Goal: Task Accomplishment & Management: Manage account settings

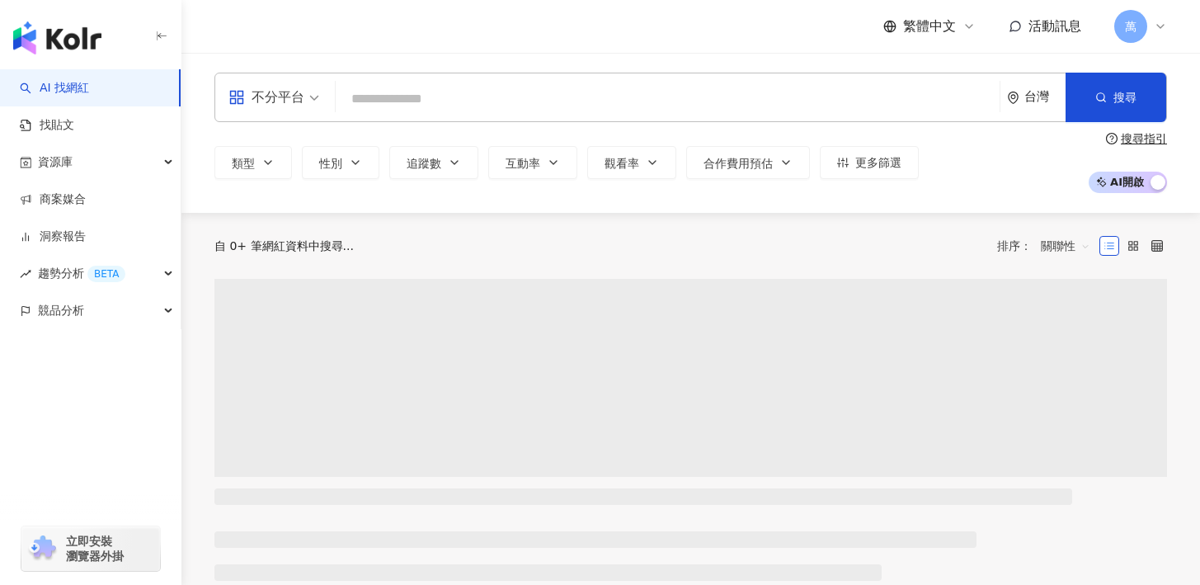
click at [1142, 29] on span "萬" at bounding box center [1130, 26] width 33 height 33
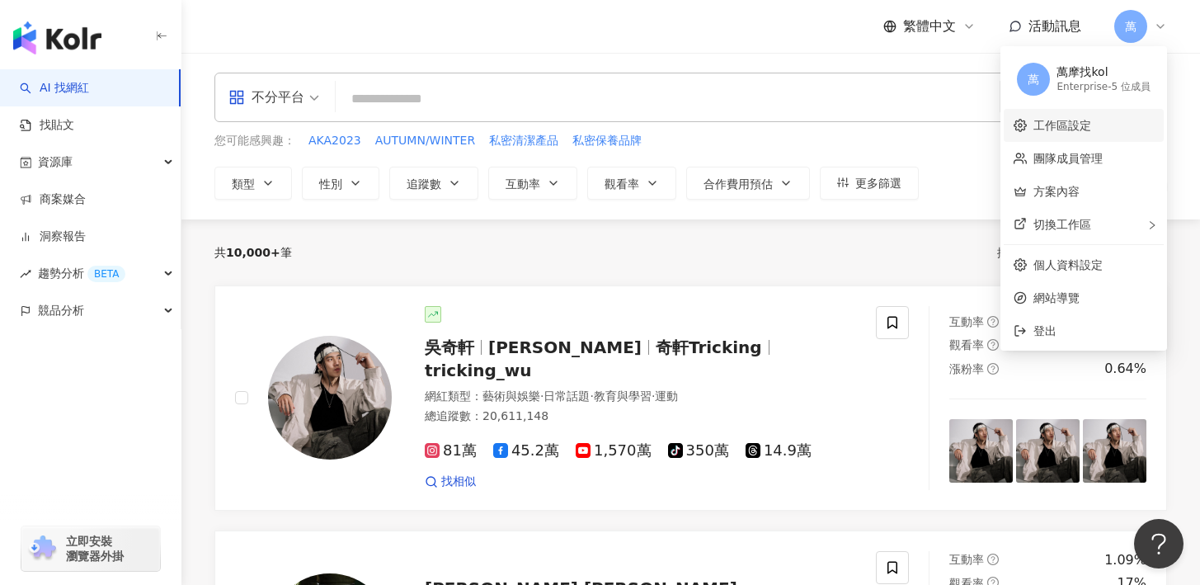
click at [1053, 121] on link "工作區設定" at bounding box center [1062, 125] width 58 height 13
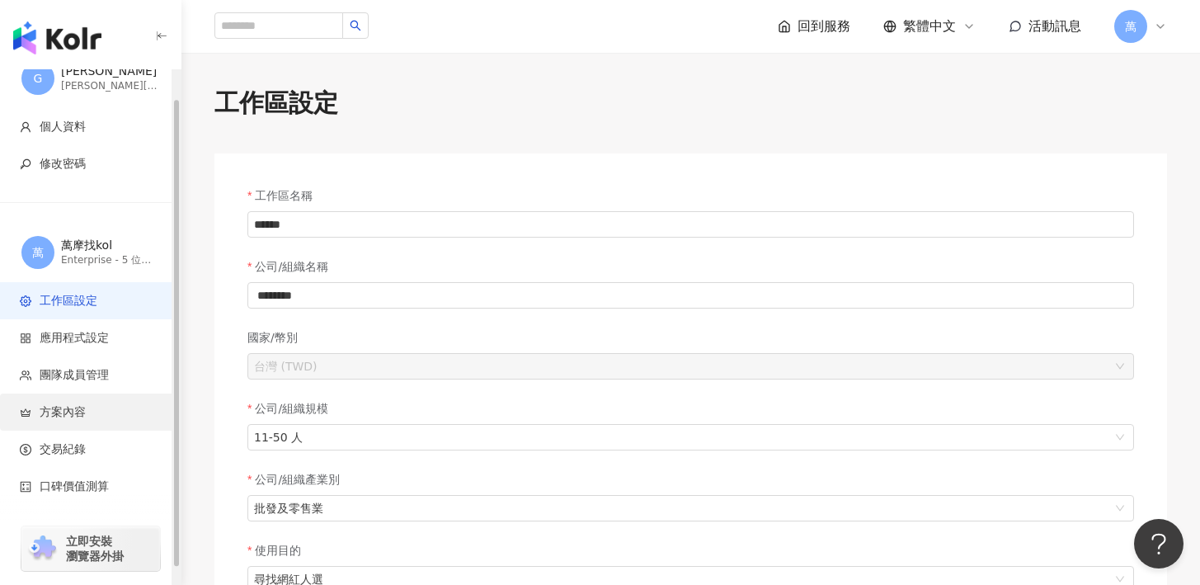
scroll to position [31, 0]
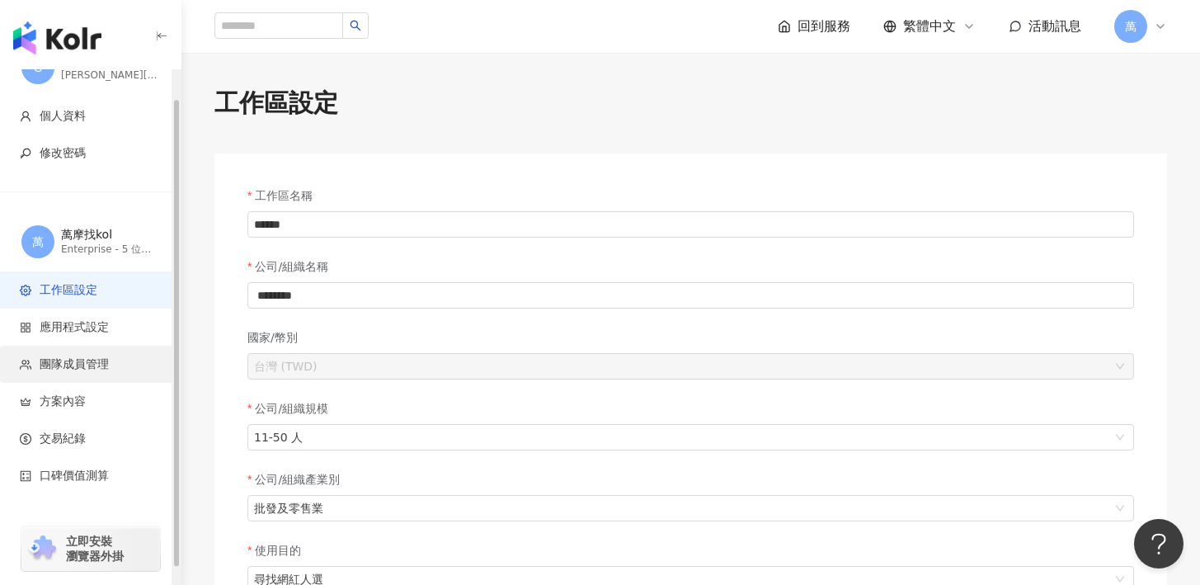
click at [71, 372] on li "團隊成員管理" at bounding box center [90, 363] width 181 height 37
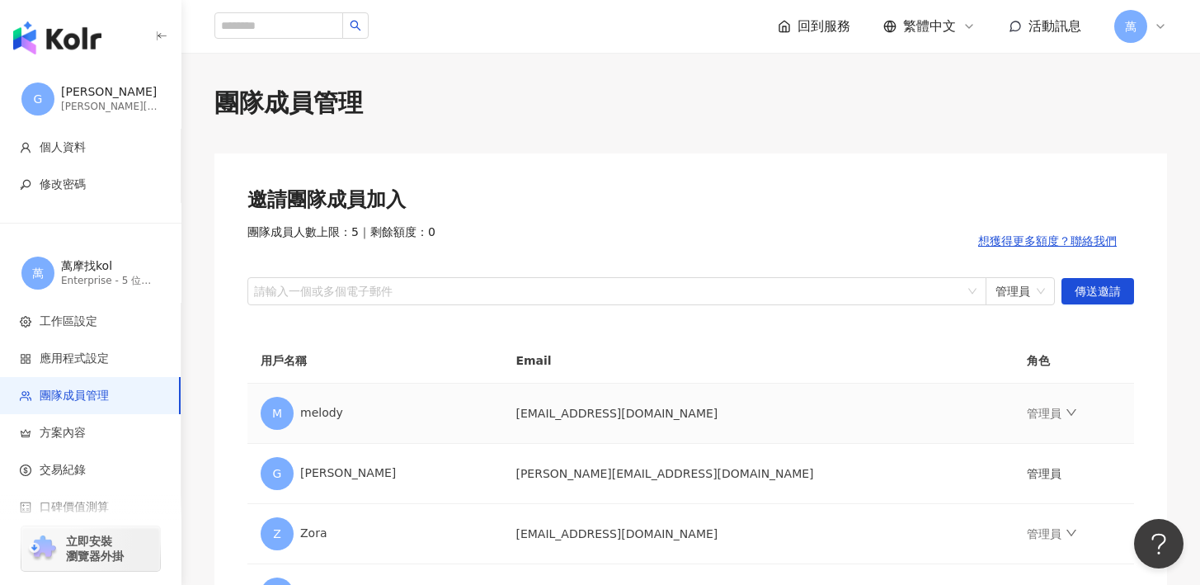
scroll to position [139, 0]
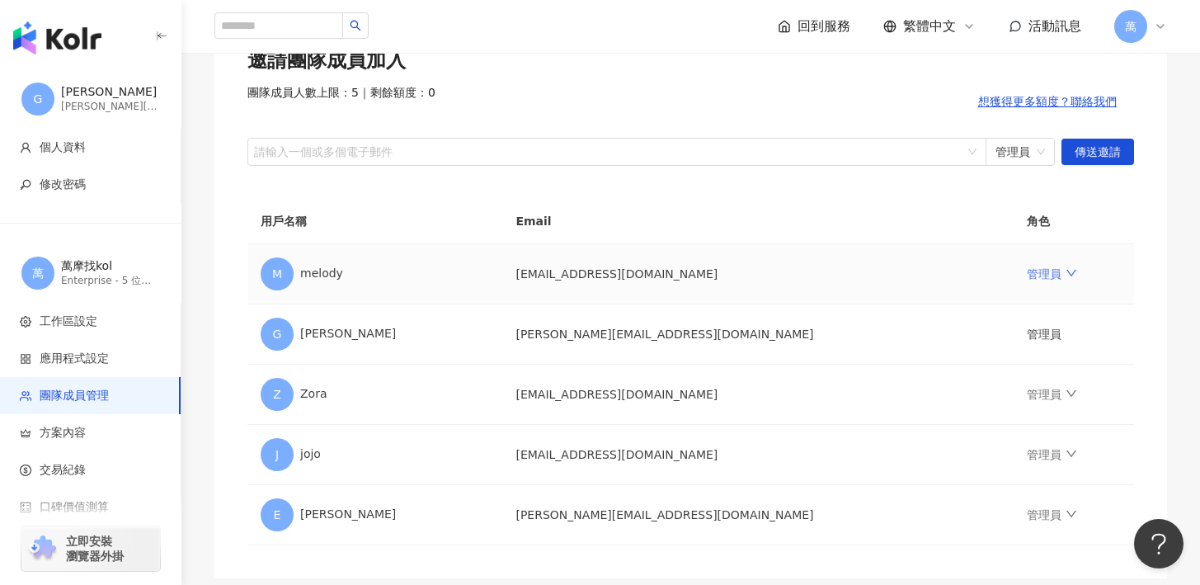
click at [1065, 279] on icon "down" at bounding box center [1071, 273] width 12 height 12
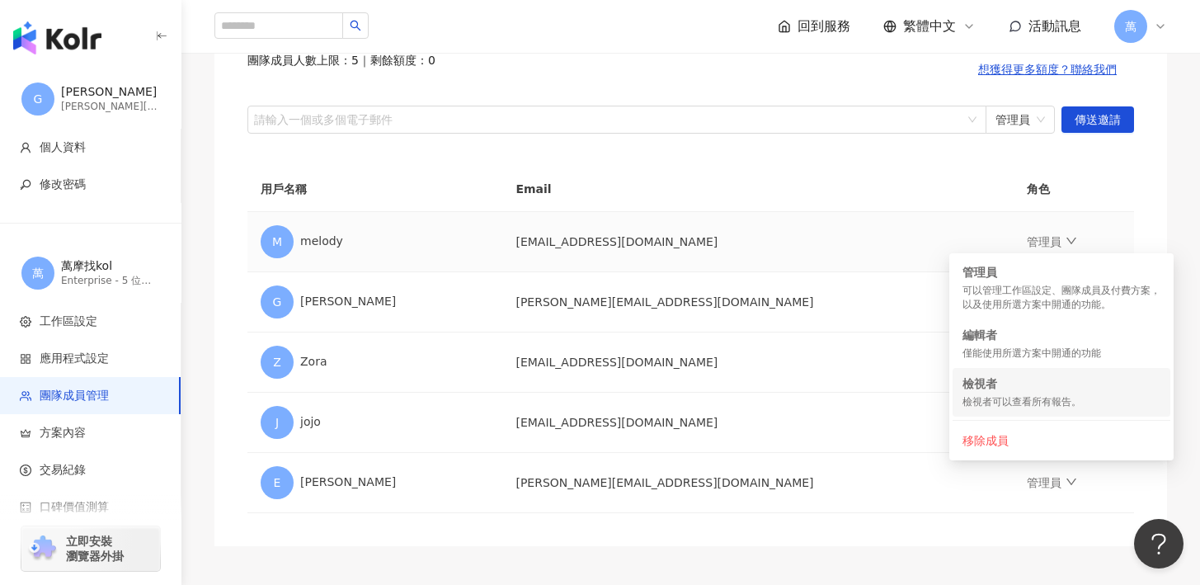
scroll to position [162, 0]
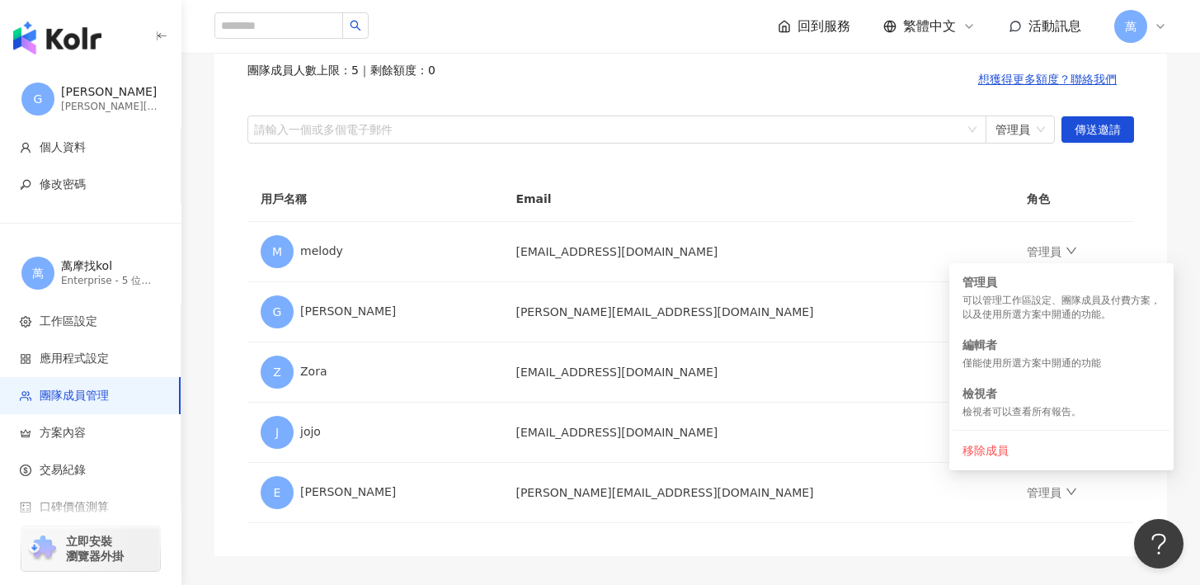
click at [1031, 185] on th "角色" at bounding box center [1073, 198] width 120 height 45
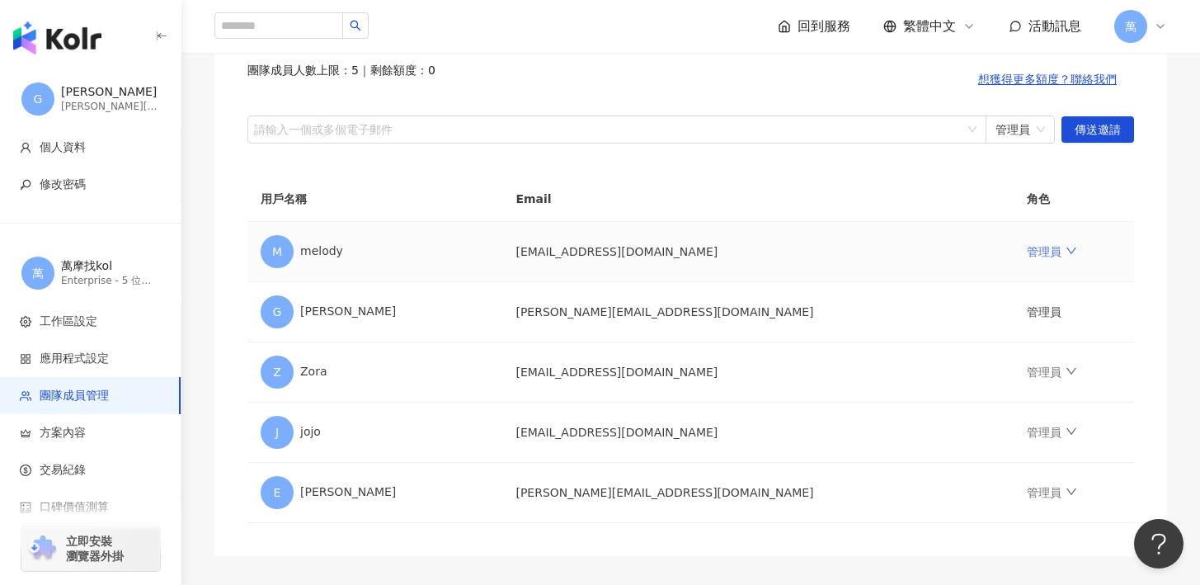
click at [1065, 251] on icon "down" at bounding box center [1071, 251] width 12 height 12
click at [1063, 200] on th "角色" at bounding box center [1073, 198] width 120 height 45
click at [1026, 365] on link "管理員" at bounding box center [1050, 371] width 49 height 13
click at [725, 83] on div "團隊成員人數上限：5 ｜ 剩餘額度：0 想獲得更多額度？聯絡我們" at bounding box center [690, 79] width 886 height 33
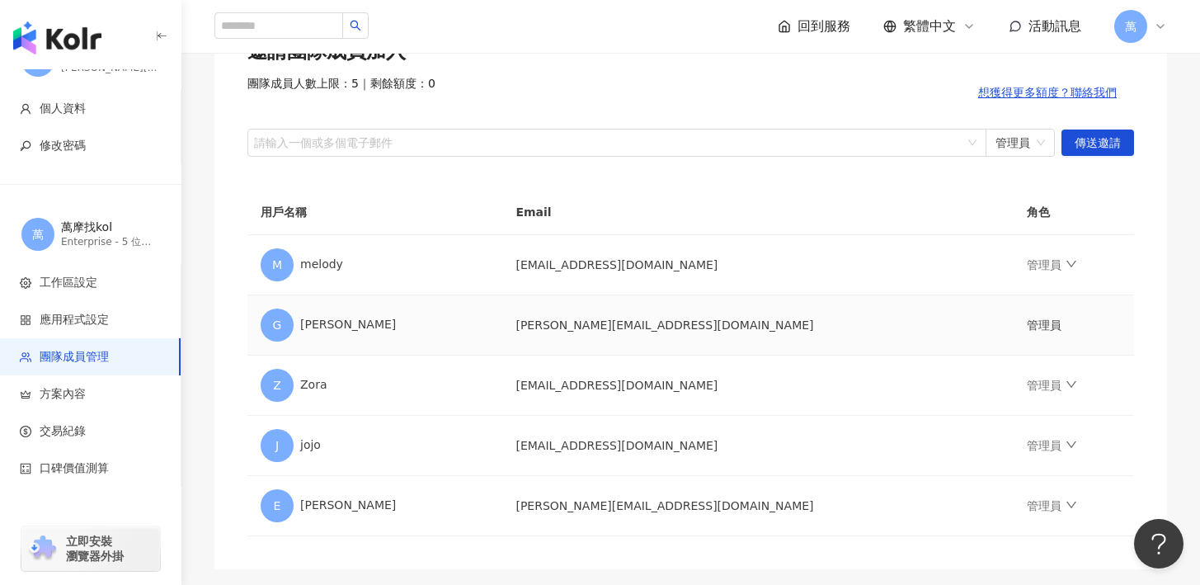
scroll to position [158, 0]
